Goal: Information Seeking & Learning: Learn about a topic

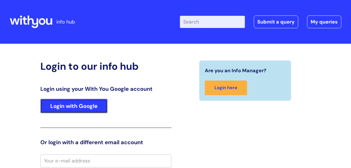
click at [73, 107] on link "Login with Google" at bounding box center [73, 106] width 67 height 14
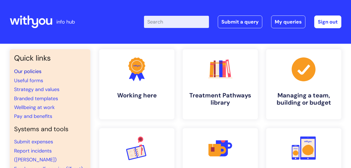
click at [36, 73] on link "Our policies" at bounding box center [27, 71] width 27 height 7
click at [37, 108] on link "Wellbeing at work" at bounding box center [34, 107] width 41 height 7
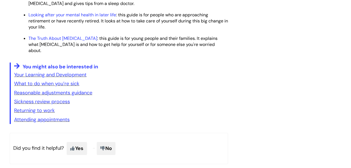
scroll to position [884, 0]
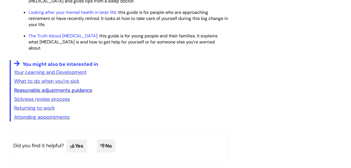
click at [83, 93] on link "Reasonable adjustments guidance" at bounding box center [53, 90] width 78 height 7
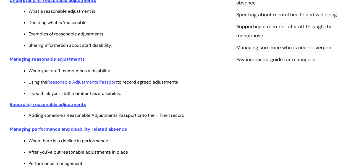
scroll to position [202, 0]
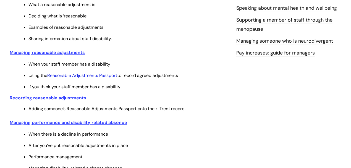
click at [107, 75] on link "Reasonable Adjustments Passport" at bounding box center [82, 75] width 70 height 6
